Goal: Transaction & Acquisition: Purchase product/service

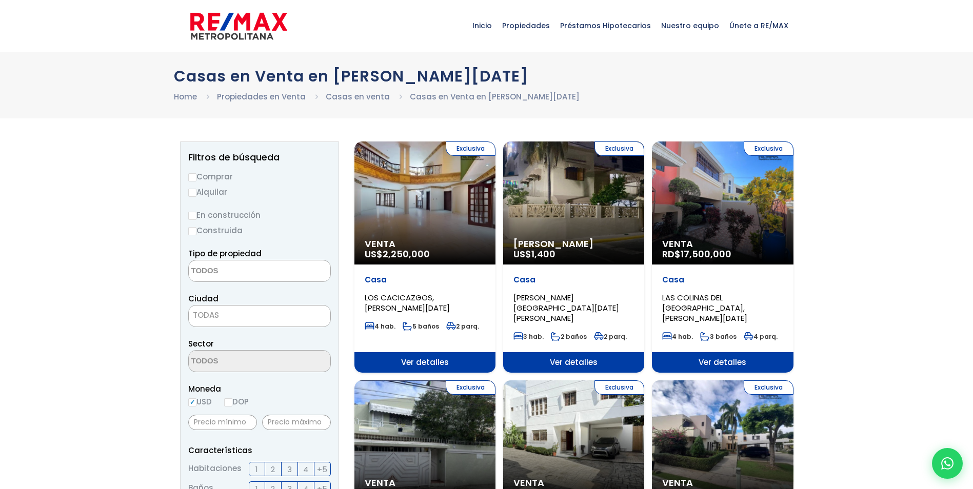
select select
click at [194, 178] on input "Comprar" at bounding box center [192, 177] width 8 height 8
radio input "true"
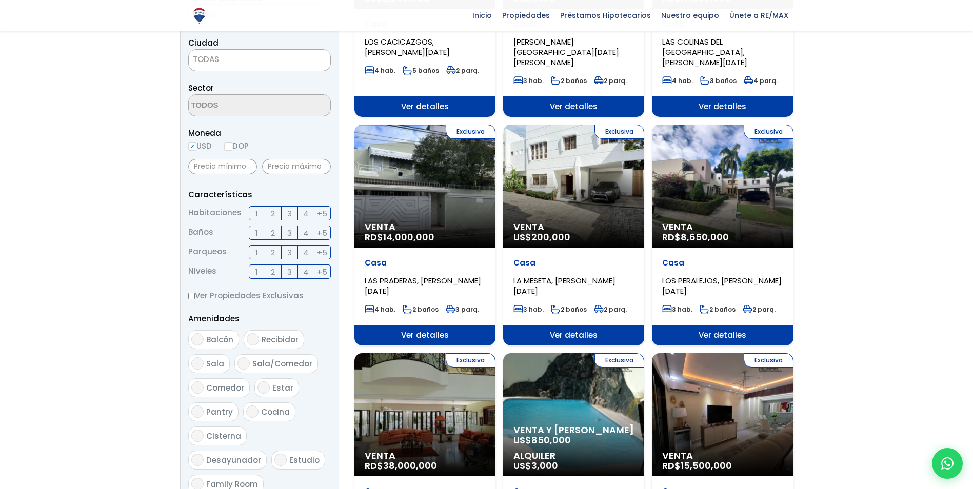
scroll to position [256, 0]
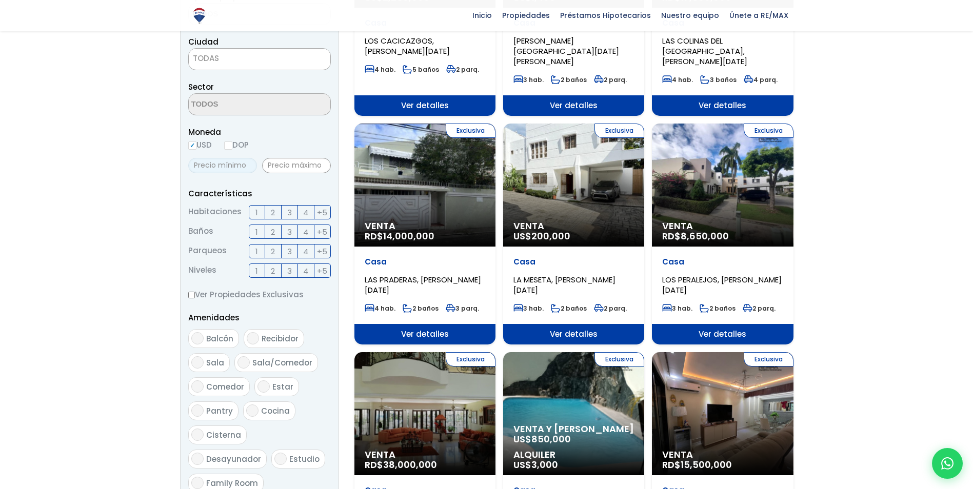
click at [231, 165] on input "text" at bounding box center [222, 165] width 69 height 15
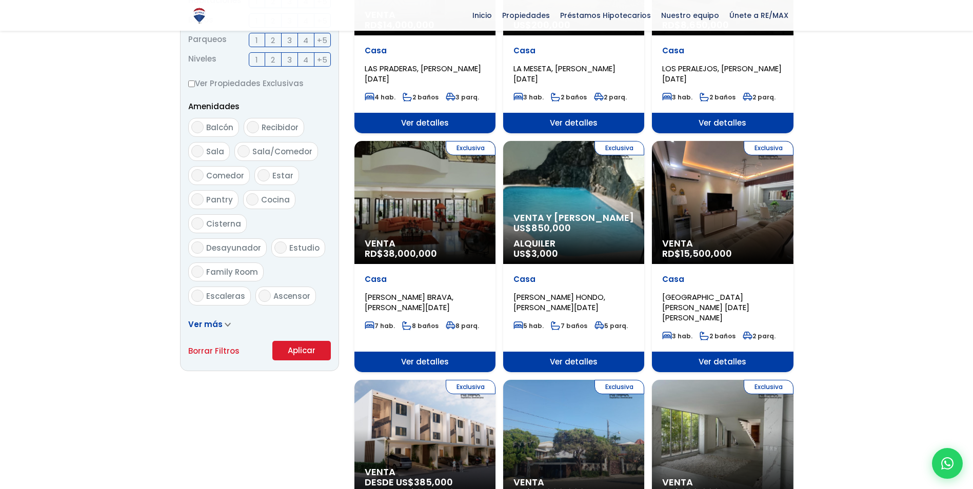
scroll to position [513, 0]
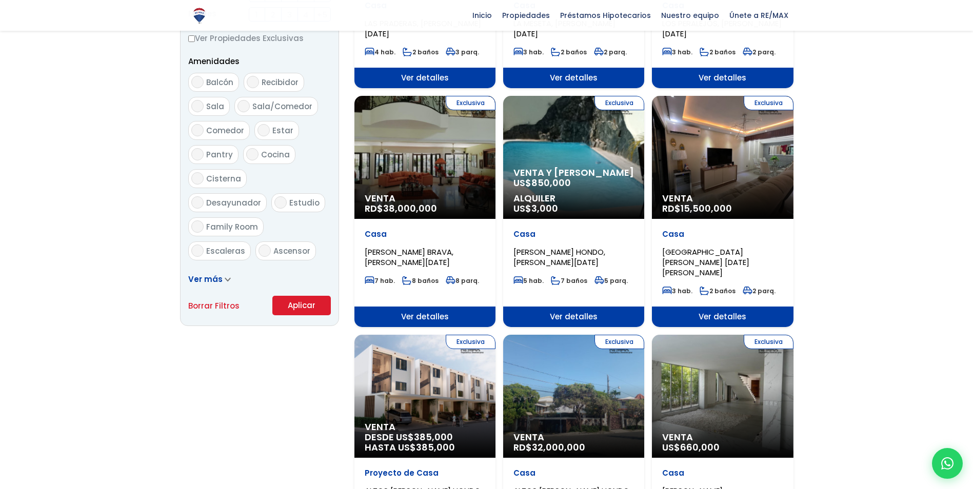
type input "1,000,000"
click at [300, 309] on button "Aplicar" at bounding box center [301, 305] width 58 height 19
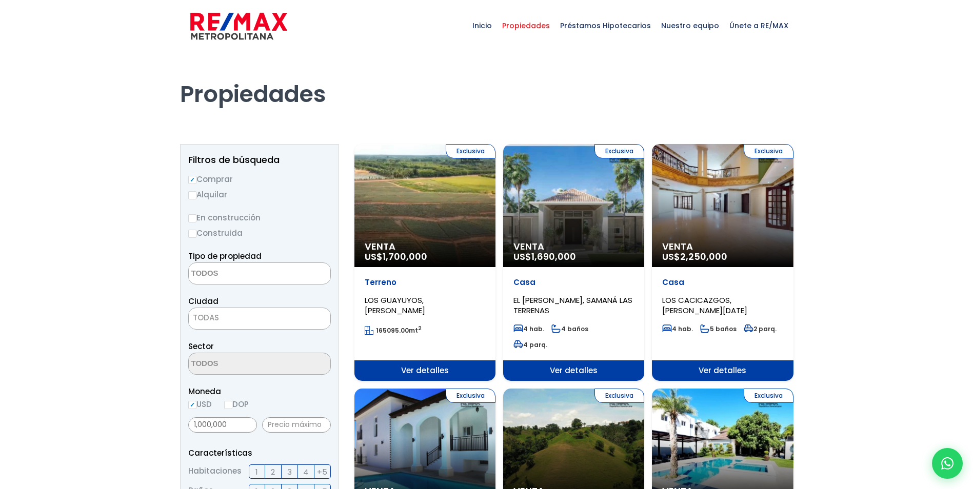
select select
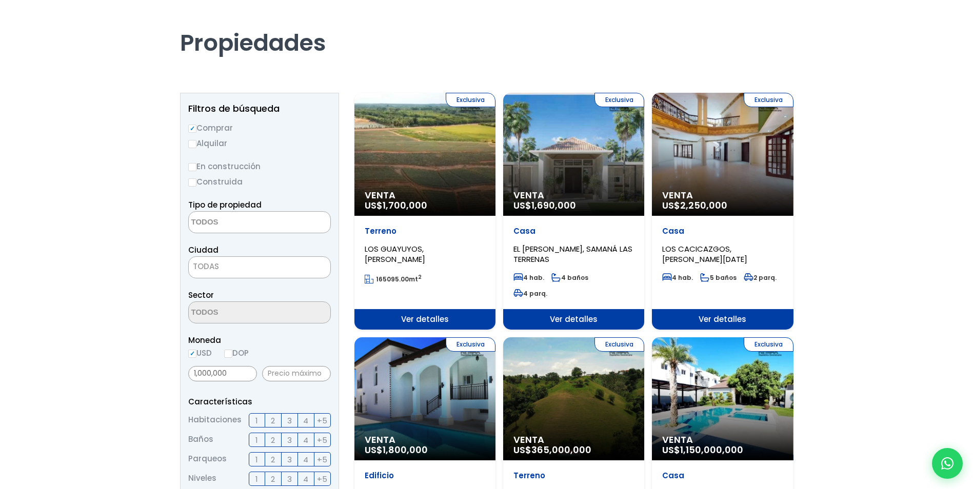
click at [232, 354] on input "DOP" at bounding box center [228, 354] width 8 height 8
radio input "true"
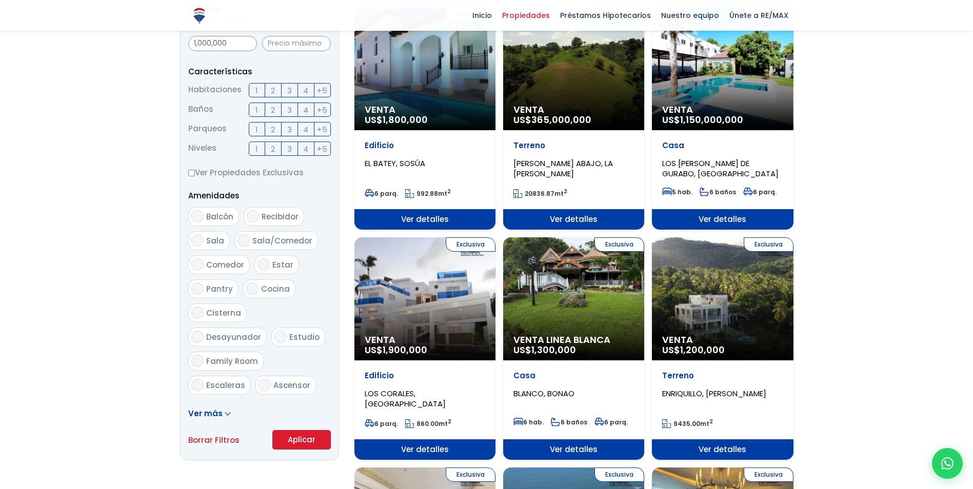
scroll to position [462, 0]
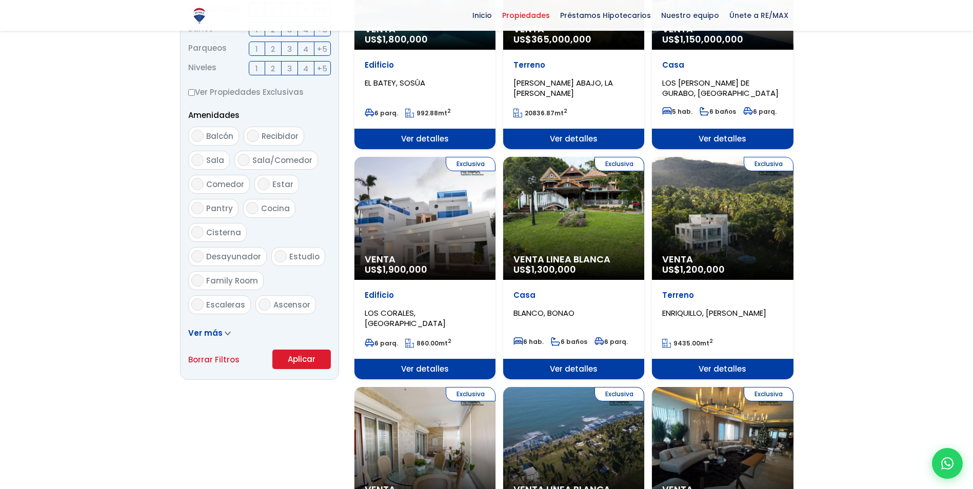
click at [307, 363] on button "Aplicar" at bounding box center [301, 359] width 58 height 19
click at [296, 363] on button "Aplicar" at bounding box center [301, 359] width 58 height 19
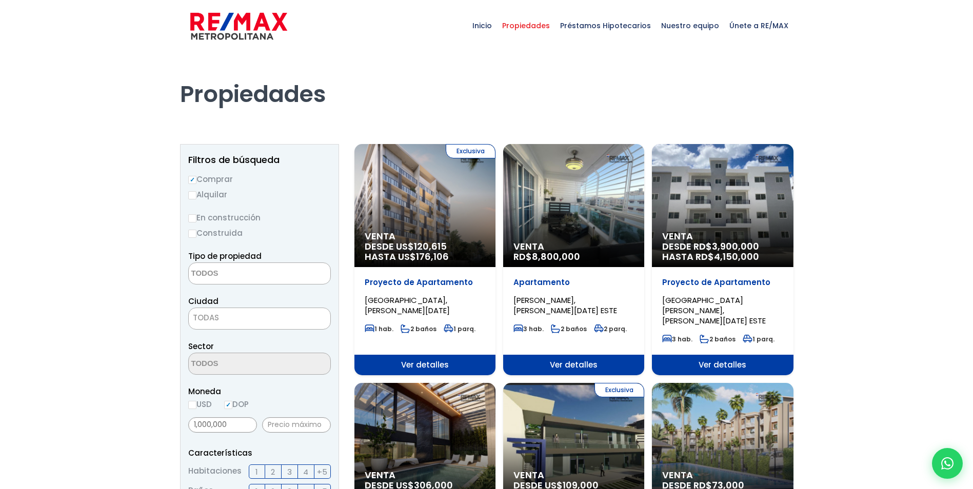
select select
